Goal: Information Seeking & Learning: Check status

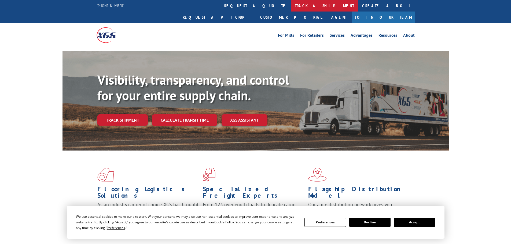
click at [291, 7] on link "track a shipment" at bounding box center [324, 6] width 67 height 12
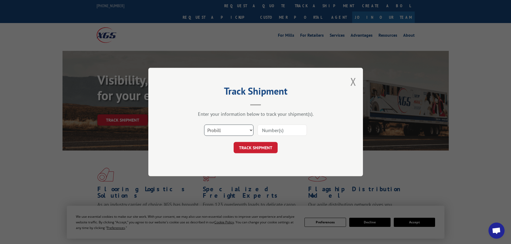
click at [243, 131] on select "Select category... Probill BOL PO" at bounding box center [228, 130] width 49 height 11
select select "bol"
click at [204, 125] on select "Select category... Probill BOL PO" at bounding box center [228, 130] width 49 height 11
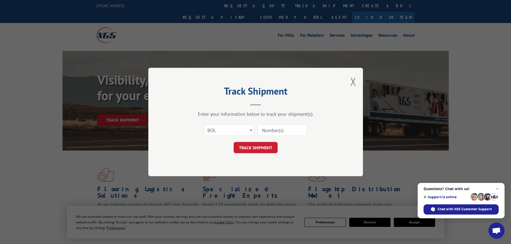
paste input "5238584"
type input "5238584"
click at [261, 147] on button "TRACK SHIPMENT" at bounding box center [256, 147] width 44 height 11
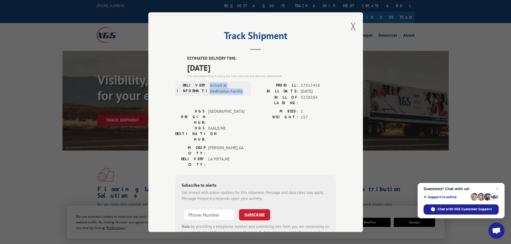
drag, startPoint x: 209, startPoint y: 85, endPoint x: 247, endPoint y: 91, distance: 38.6
click at [247, 91] on div "DELIVERY INFORMATION: Arrived at Destination Facility" at bounding box center [213, 88] width 72 height 12
copy span "Arrived at Destination Facility"
